Goal: Information Seeking & Learning: Learn about a topic

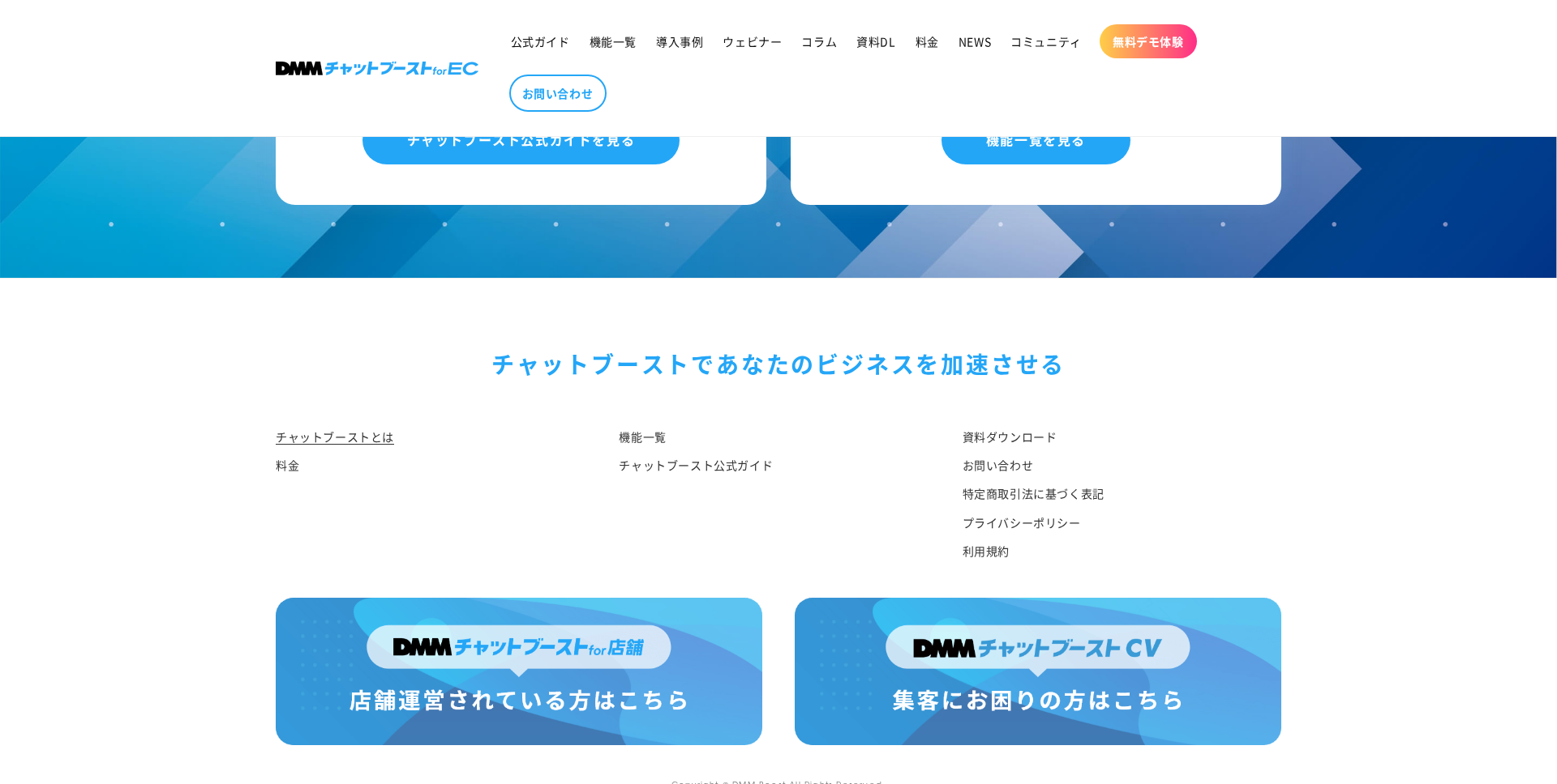
scroll to position [8381, 0]
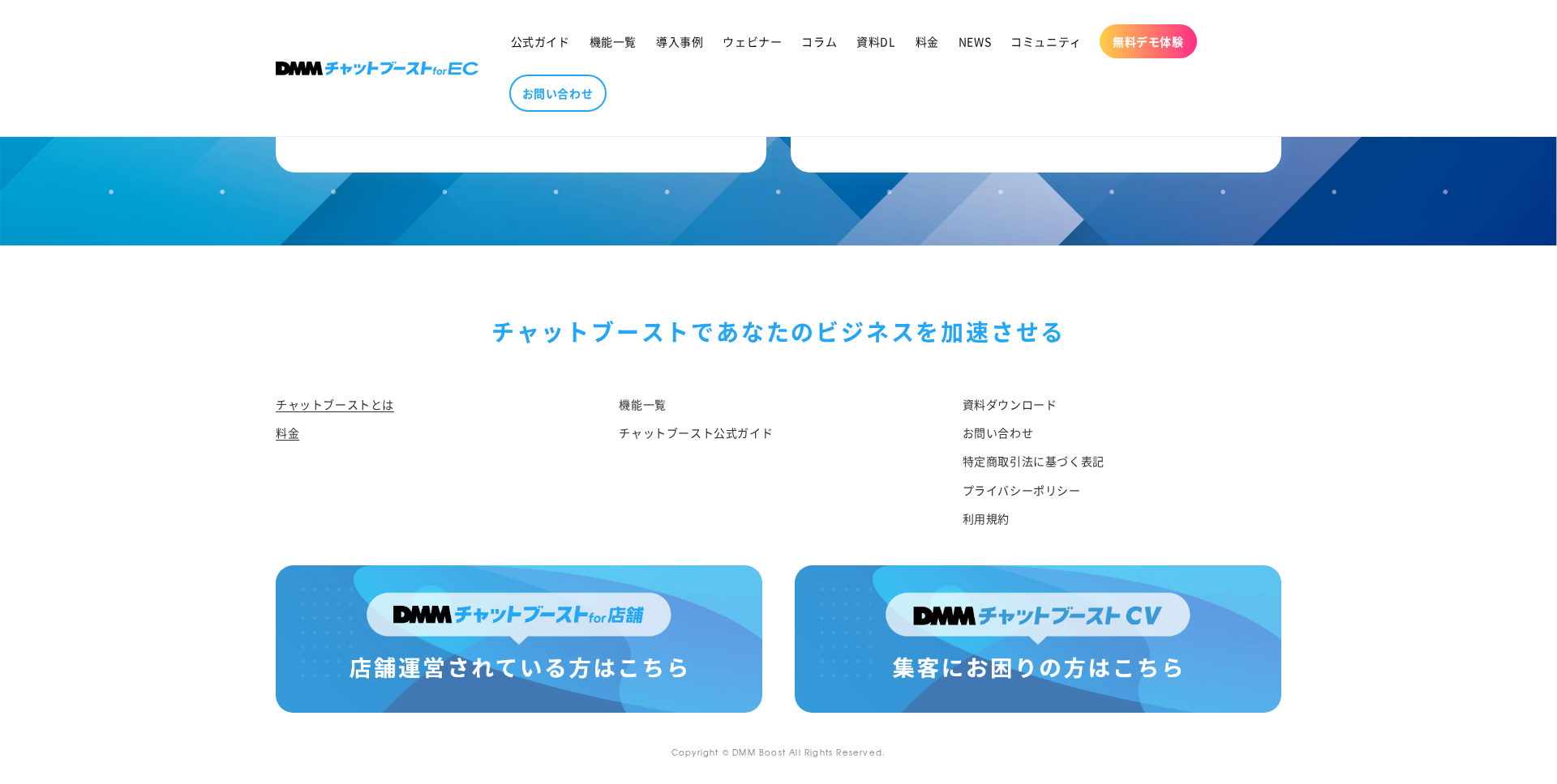
click at [284, 440] on link "料金" at bounding box center [287, 432] width 24 height 28
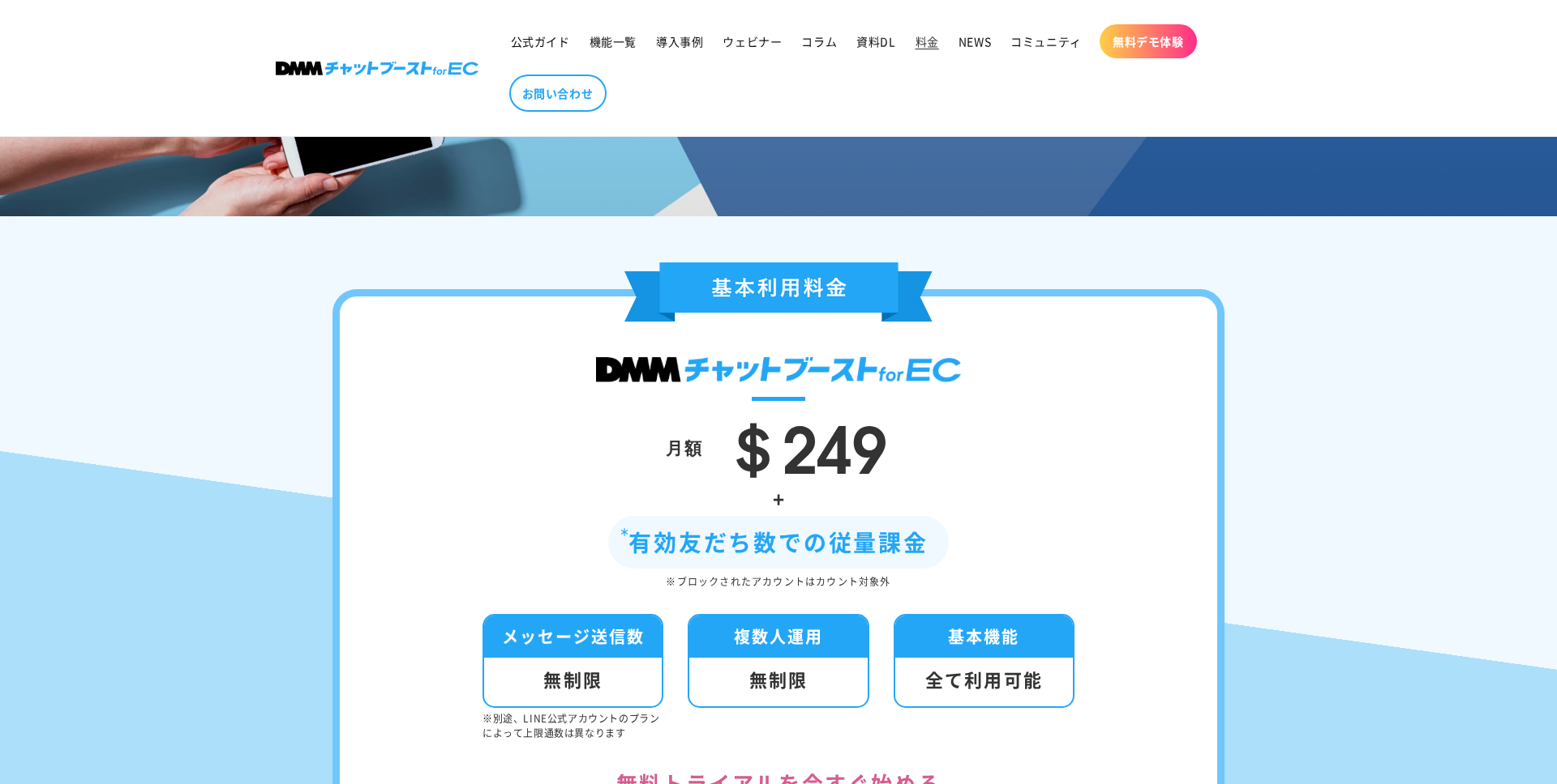
scroll to position [313, 0]
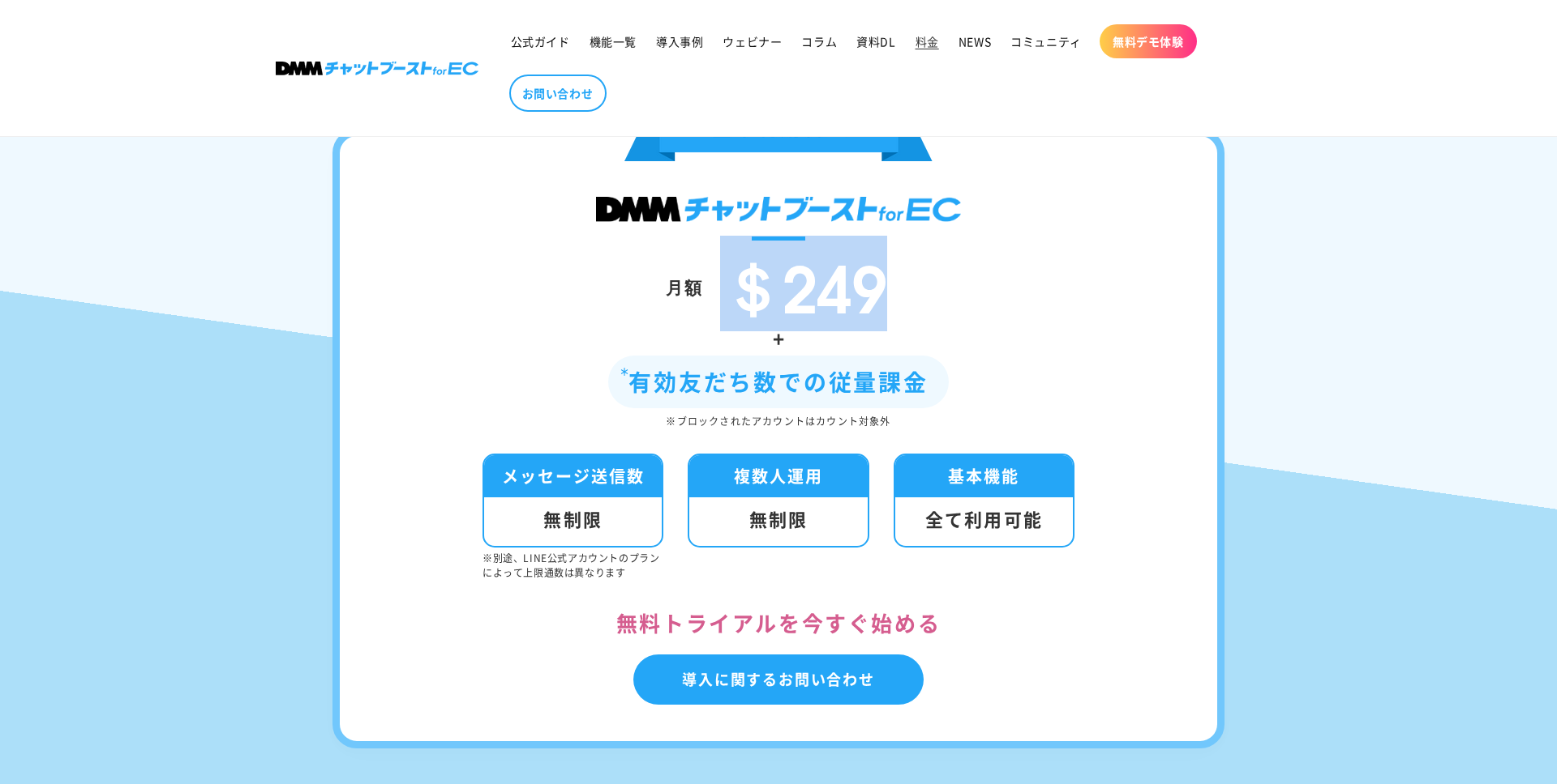
drag, startPoint x: 732, startPoint y: 283, endPoint x: 961, endPoint y: 255, distance: 230.7
click at [961, 255] on div "月額 ＄249" at bounding box center [778, 286] width 779 height 68
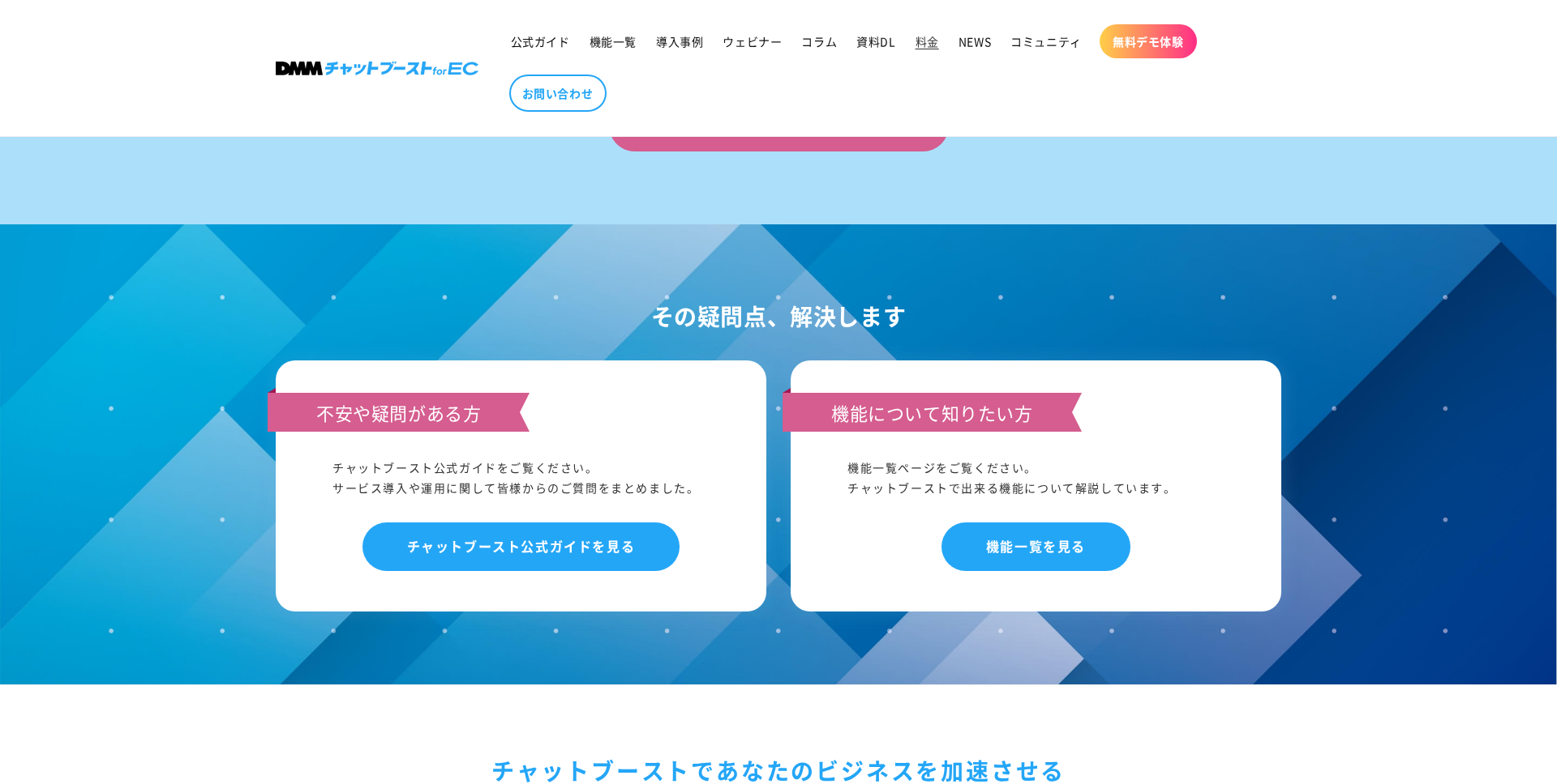
scroll to position [1877, 0]
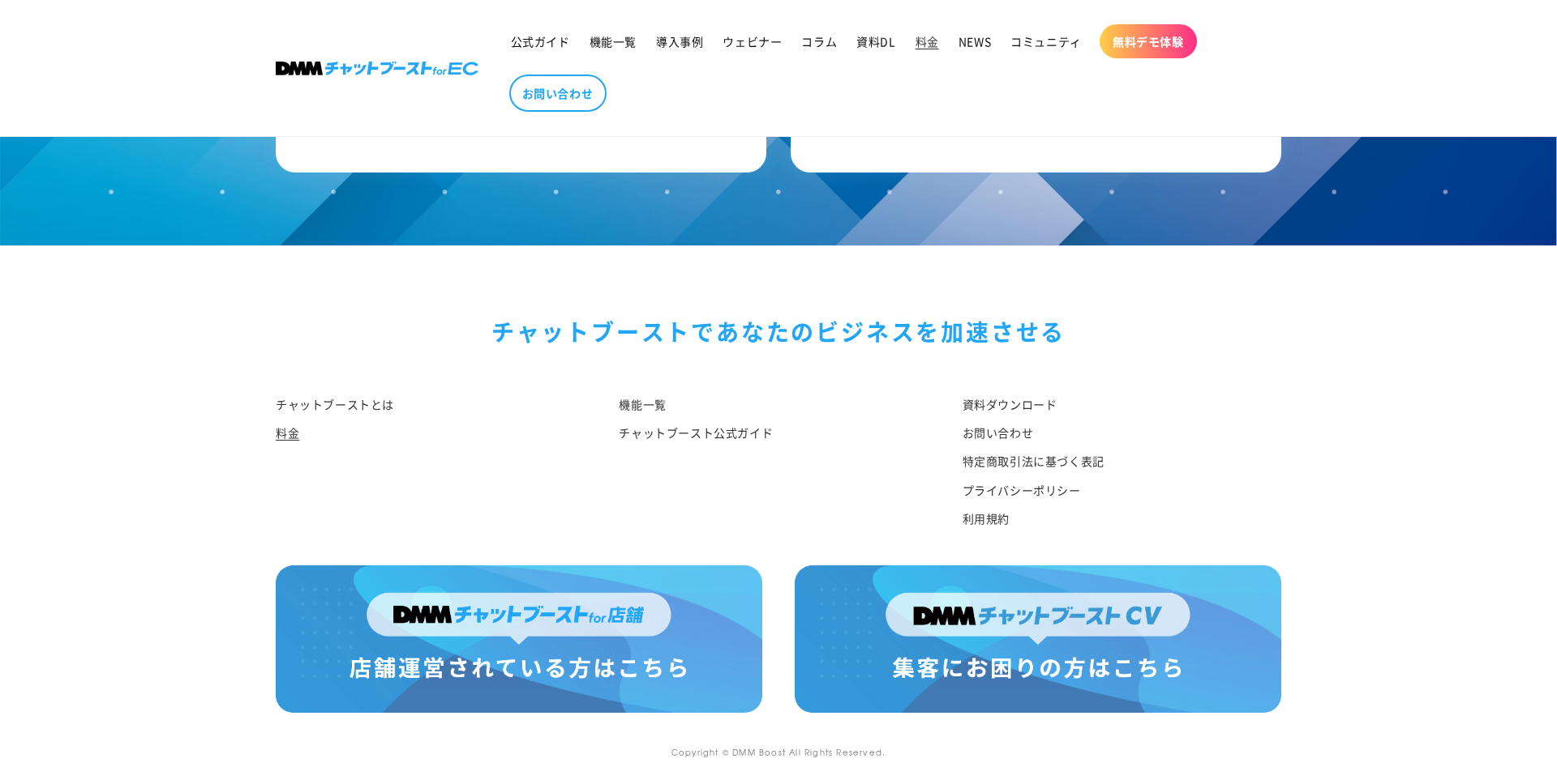
click at [644, 622] on img at bounding box center [519, 639] width 486 height 147
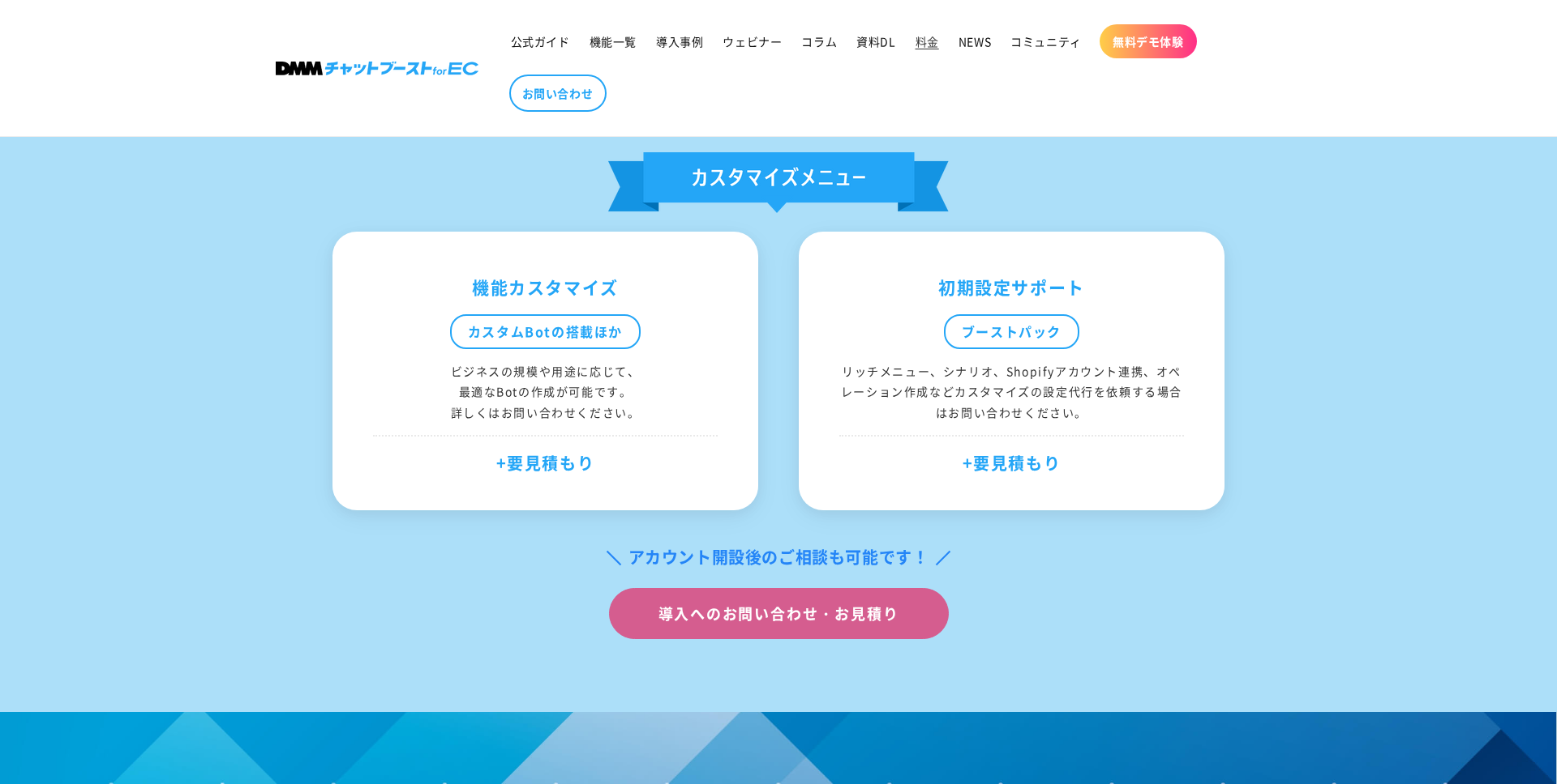
scroll to position [951, 0]
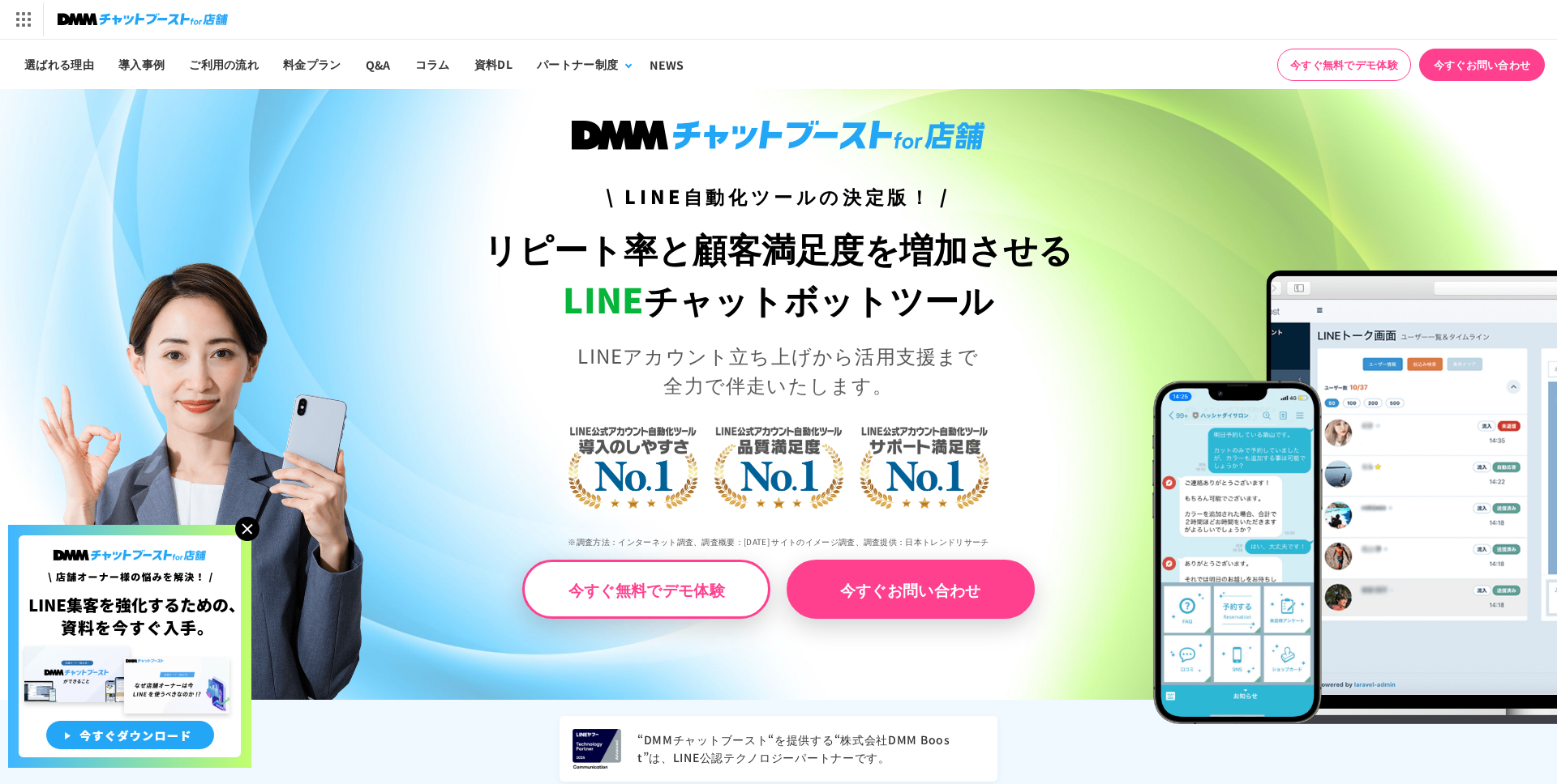
click at [248, 525] on img at bounding box center [247, 529] width 25 height 24
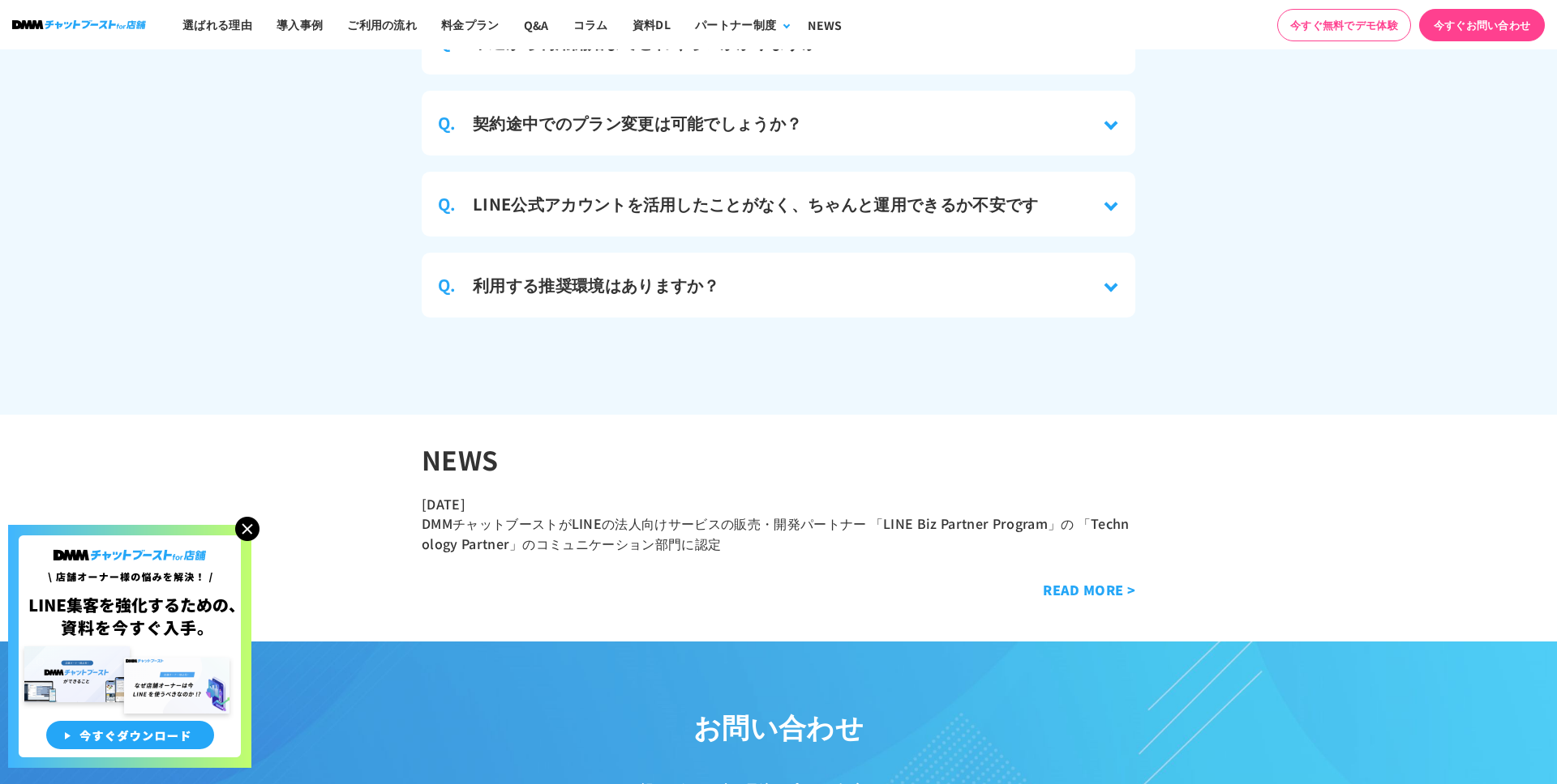
scroll to position [7651, 0]
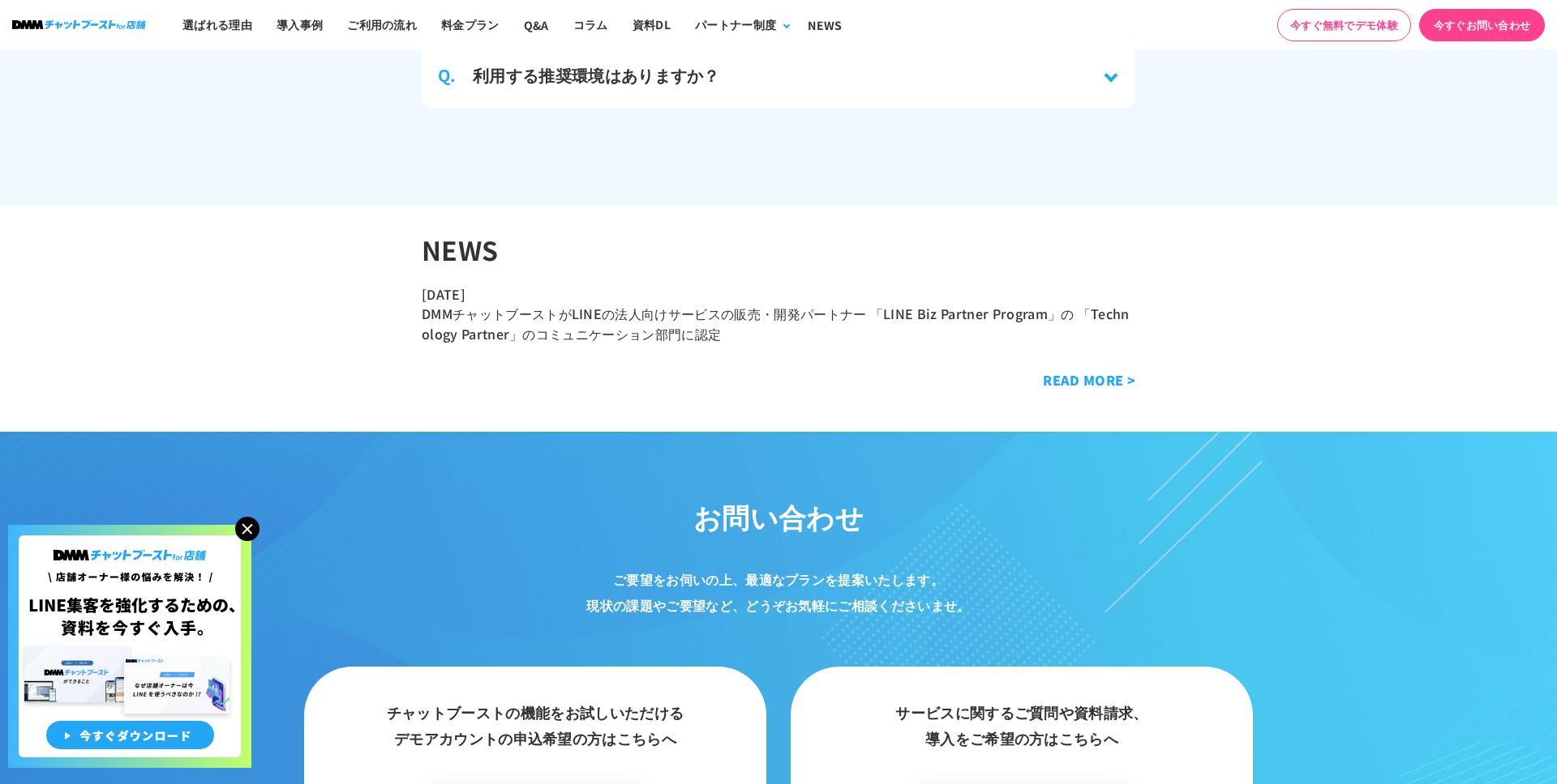
click at [1263, 255] on section "NEWS [DATE] DMMチャットブーストがLINEの法人向けサービスの販売・開発パートナー 「LINE Biz Partner Program」の 「T…" at bounding box center [778, 318] width 1557 height 227
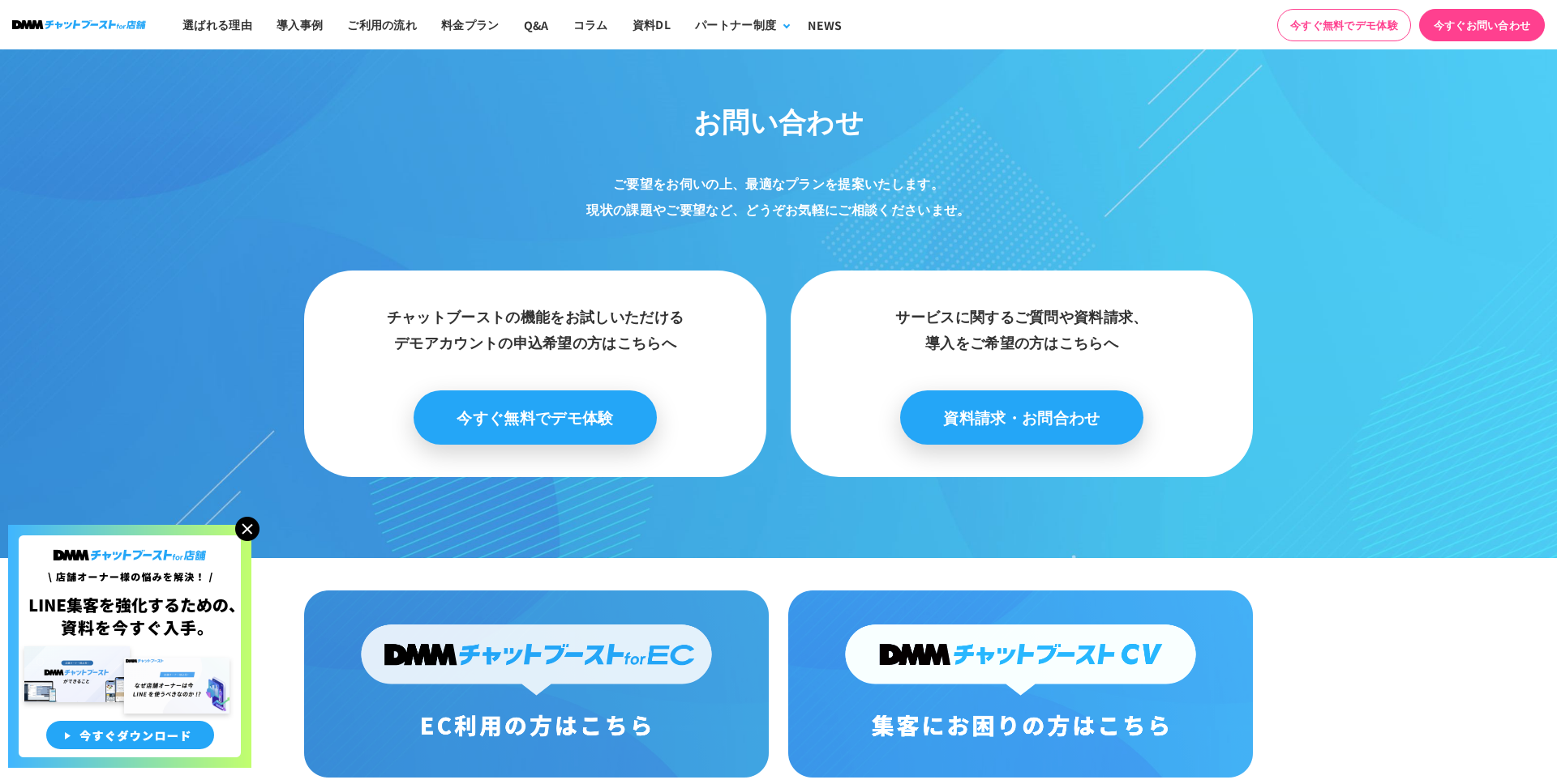
scroll to position [7677, 0]
